Goal: Navigation & Orientation: Find specific page/section

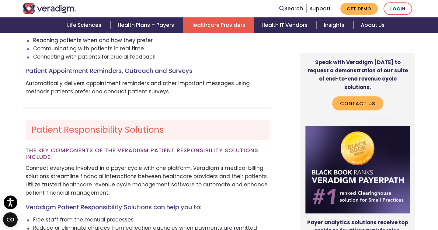
scroll to position [1097, 0]
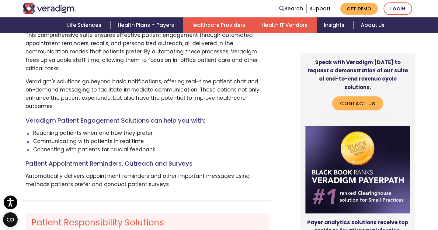
click at [284, 32] on link "Health IT Vendors" at bounding box center [285, 25] width 62 height 16
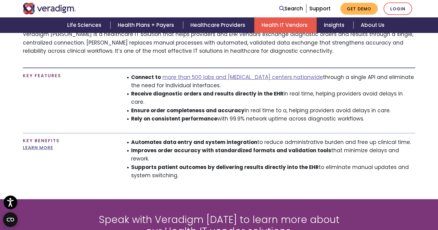
scroll to position [376, 0]
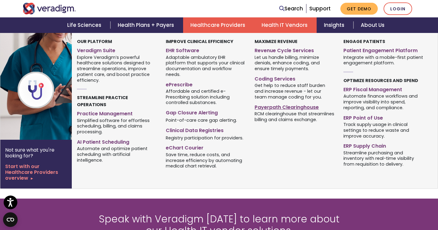
click at [264, 106] on link "Payerpath Clearinghouse" at bounding box center [295, 106] width 80 height 9
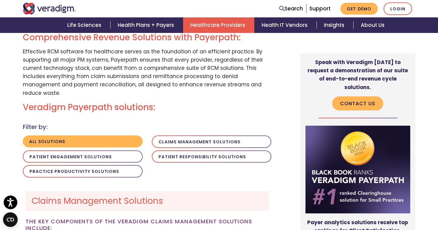
scroll to position [408, 0]
